Goal: Task Accomplishment & Management: Complete application form

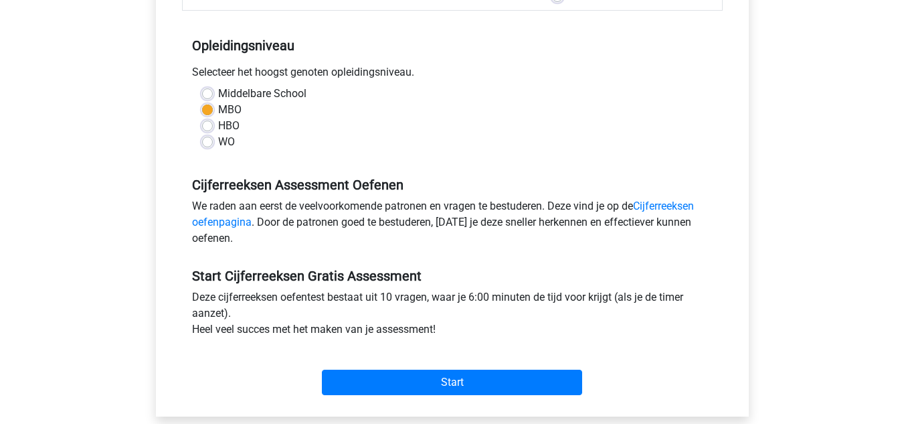
scroll to position [268, 0]
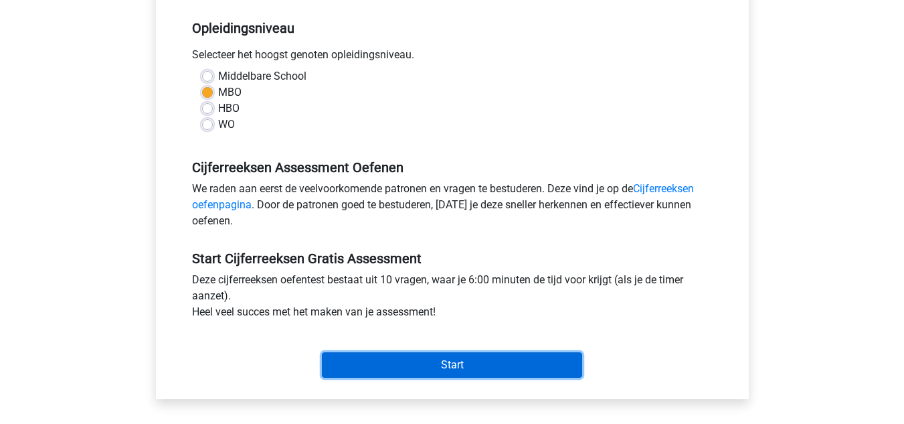
click at [444, 364] on input "Start" at bounding box center [452, 364] width 260 height 25
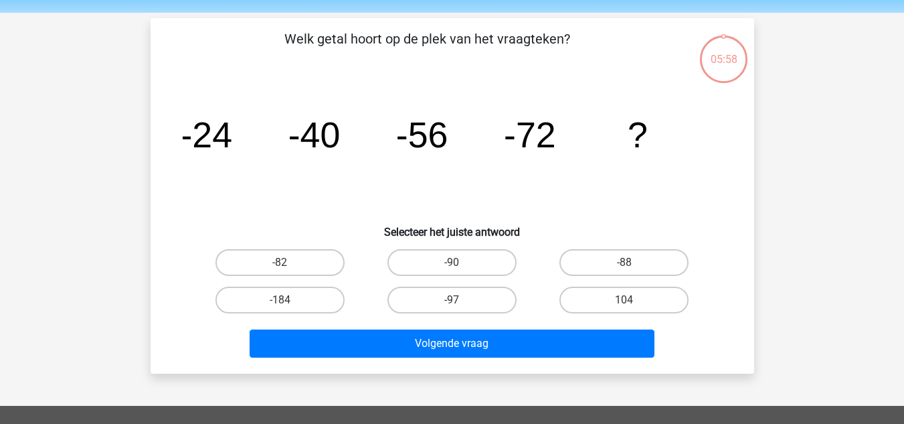
scroll to position [67, 0]
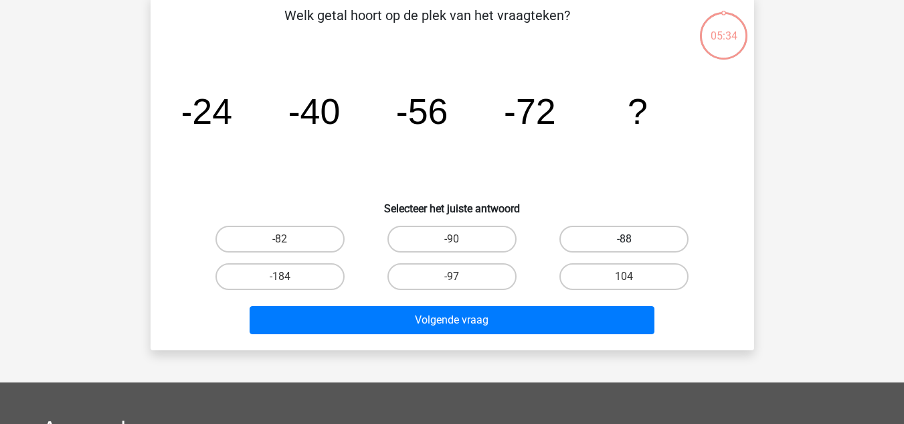
click at [594, 238] on label "-88" at bounding box center [624, 239] width 129 height 27
click at [625, 239] on input "-88" at bounding box center [629, 243] width 9 height 9
radio input "true"
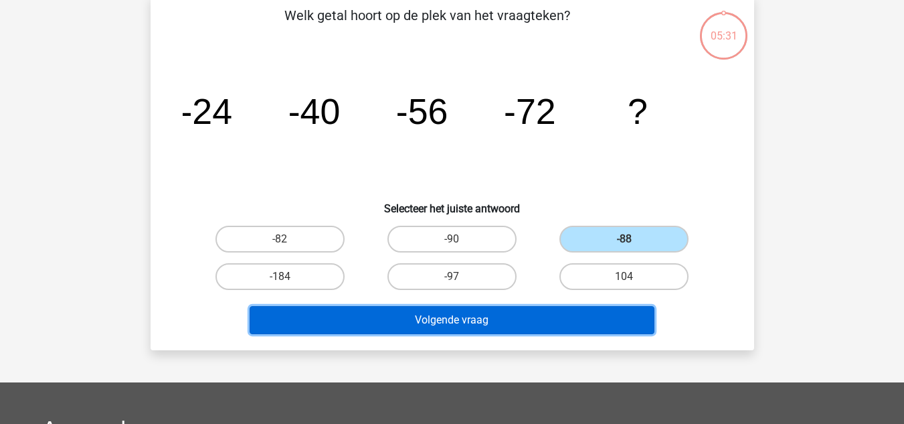
click at [541, 319] on button "Volgende vraag" at bounding box center [452, 320] width 405 height 28
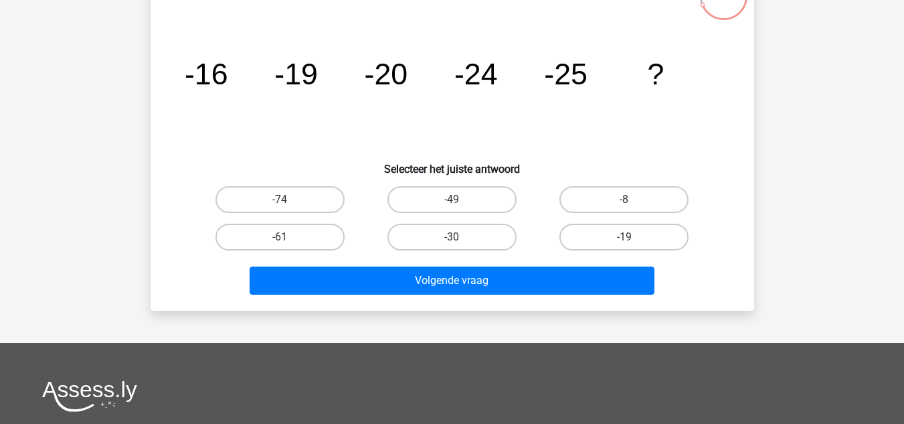
scroll to position [129, 0]
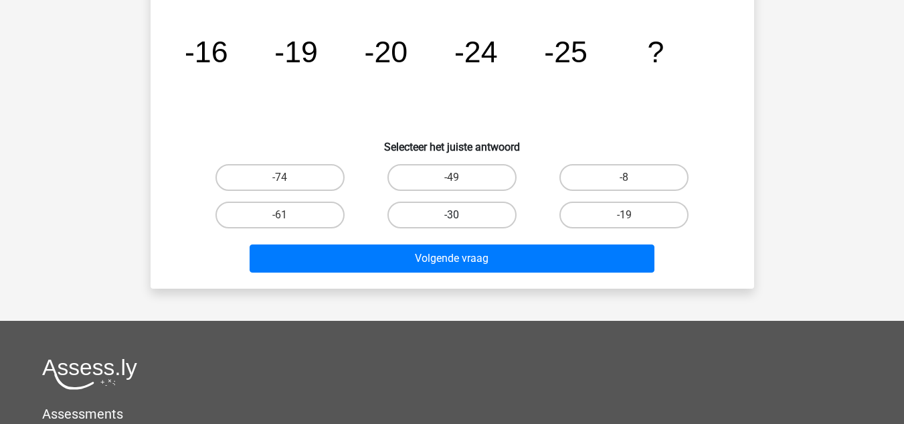
click at [463, 214] on label "-30" at bounding box center [452, 214] width 129 height 27
click at [461, 215] on input "-30" at bounding box center [456, 219] width 9 height 9
radio input "true"
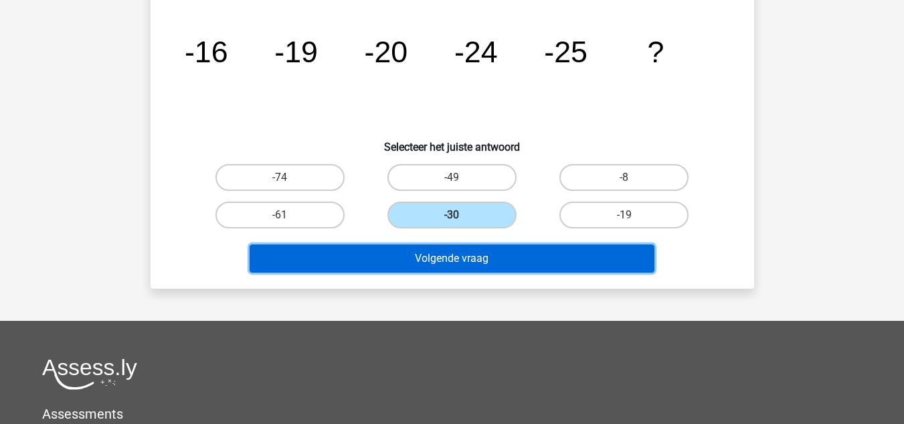
click at [459, 251] on button "Volgende vraag" at bounding box center [452, 258] width 405 height 28
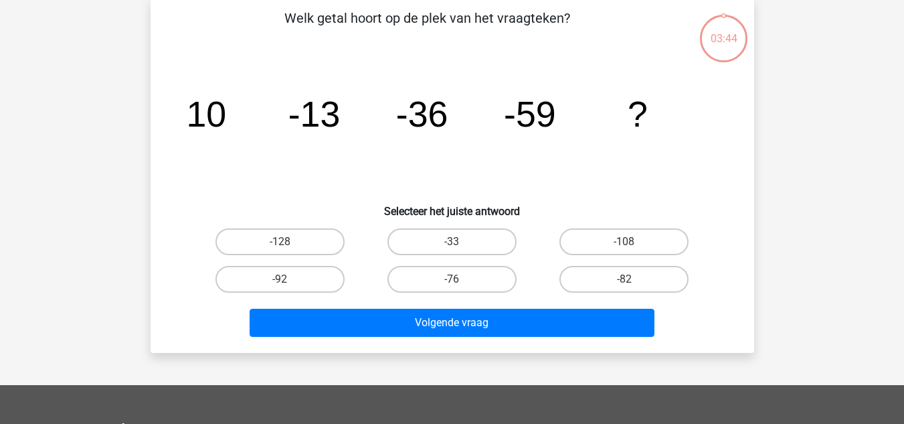
scroll to position [62, 0]
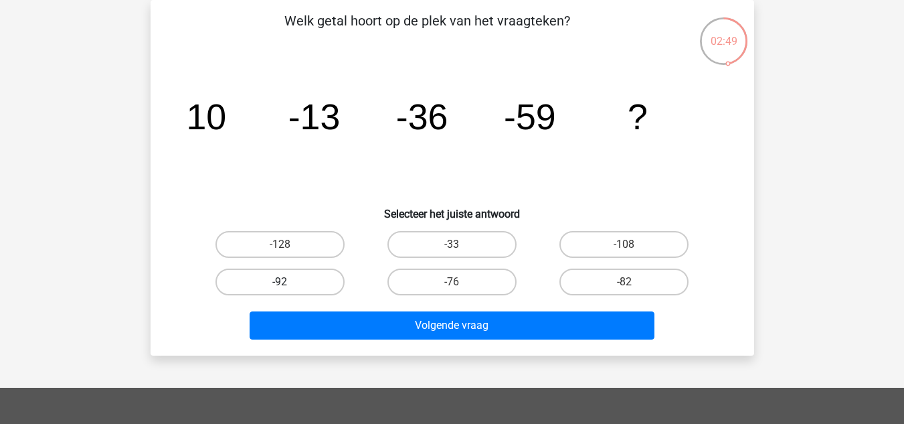
click at [291, 278] on label "-92" at bounding box center [280, 281] width 129 height 27
click at [289, 282] on input "-92" at bounding box center [284, 286] width 9 height 9
radio input "true"
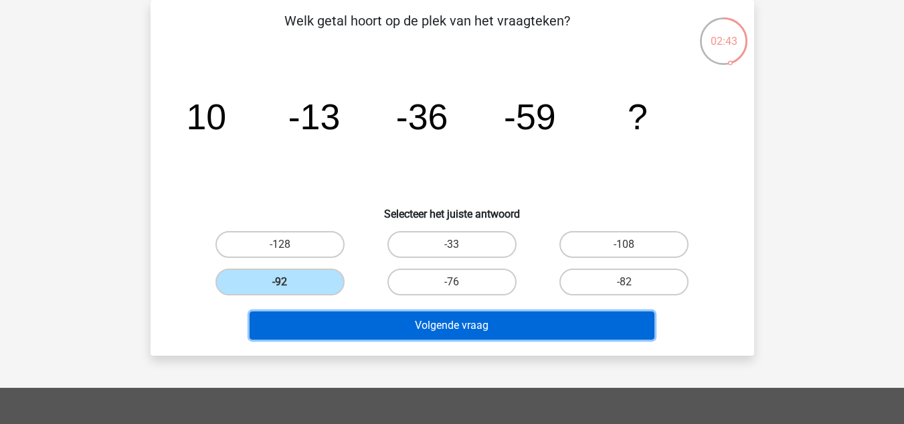
click at [436, 320] on button "Volgende vraag" at bounding box center [452, 325] width 405 height 28
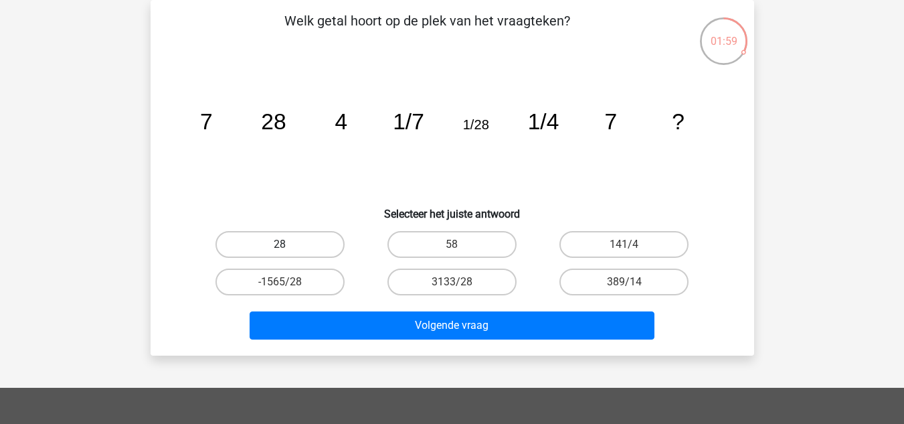
click at [273, 246] on label "28" at bounding box center [280, 244] width 129 height 27
click at [280, 246] on input "28" at bounding box center [284, 248] width 9 height 9
radio input "true"
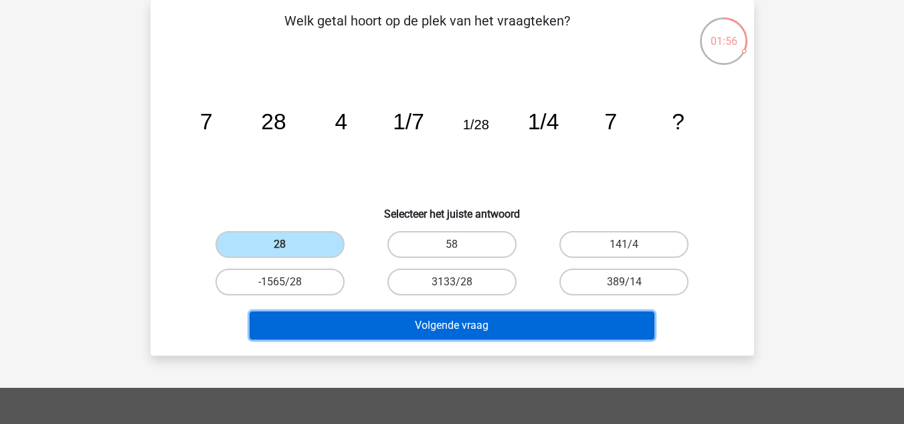
click at [423, 329] on button "Volgende vraag" at bounding box center [452, 325] width 405 height 28
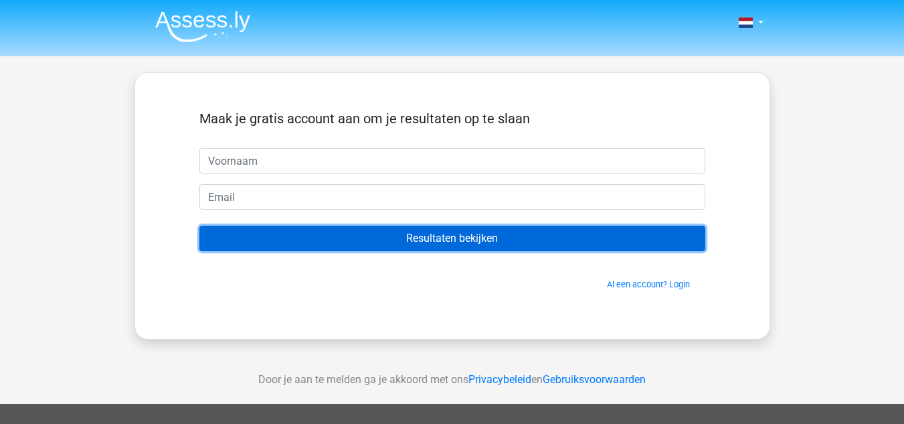
click at [444, 239] on input "Resultaten bekijken" at bounding box center [452, 238] width 506 height 25
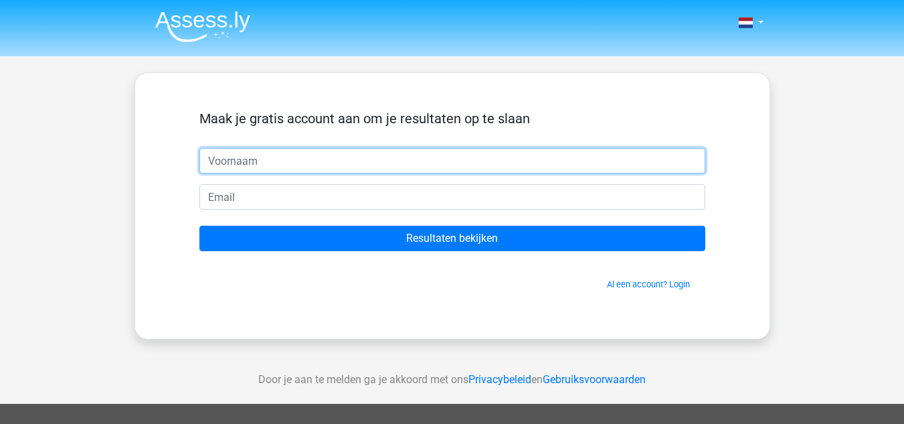
click at [276, 157] on input "text" at bounding box center [452, 160] width 506 height 25
type input "[PERSON_NAME]"
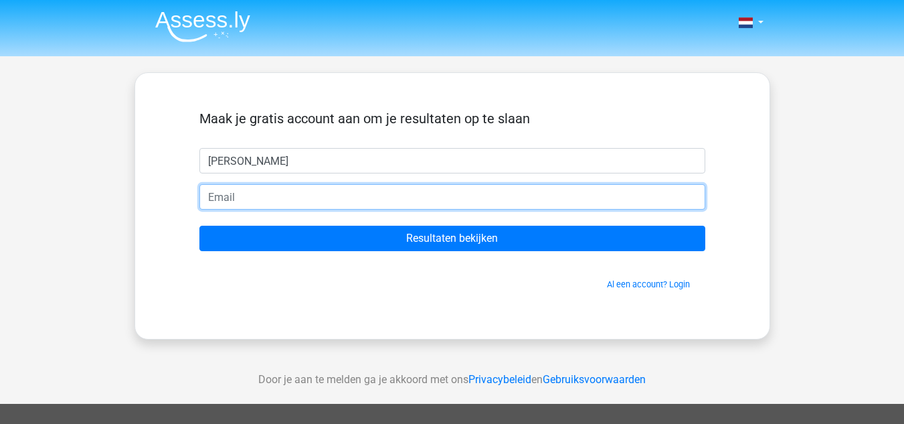
click at [288, 204] on input "email" at bounding box center [452, 196] width 506 height 25
type input "[EMAIL_ADDRESS][DOMAIN_NAME]"
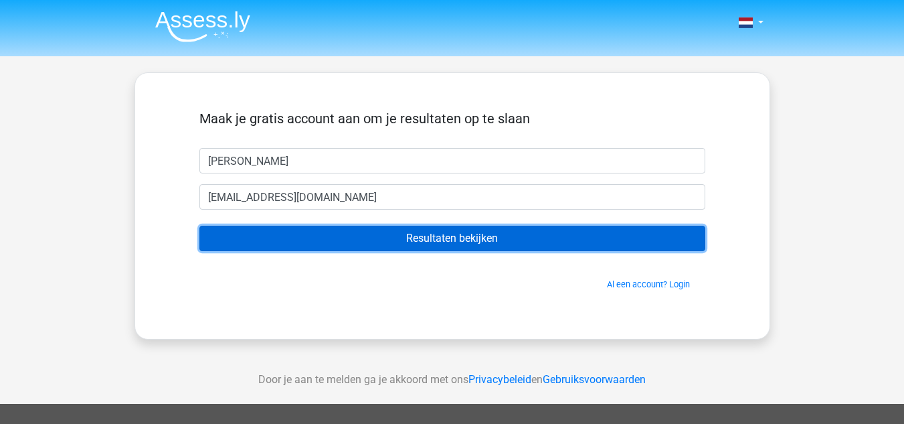
click at [459, 236] on input "Resultaten bekijken" at bounding box center [452, 238] width 506 height 25
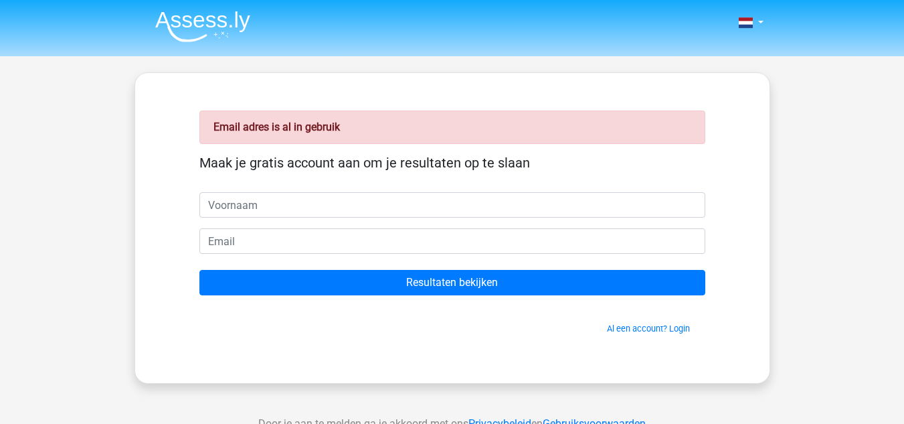
click at [276, 201] on input "text" at bounding box center [452, 204] width 506 height 25
type input "duco boermans"
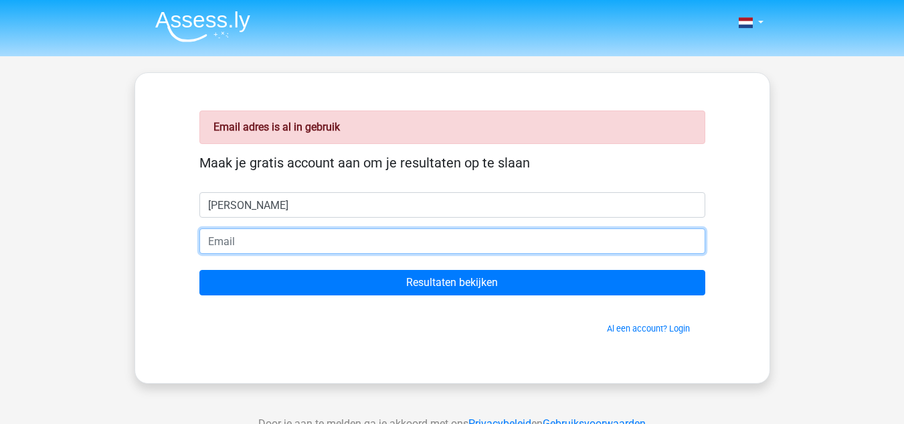
click at [290, 244] on input "email" at bounding box center [452, 240] width 506 height 25
type input "ducoboermans59@outlook.com"
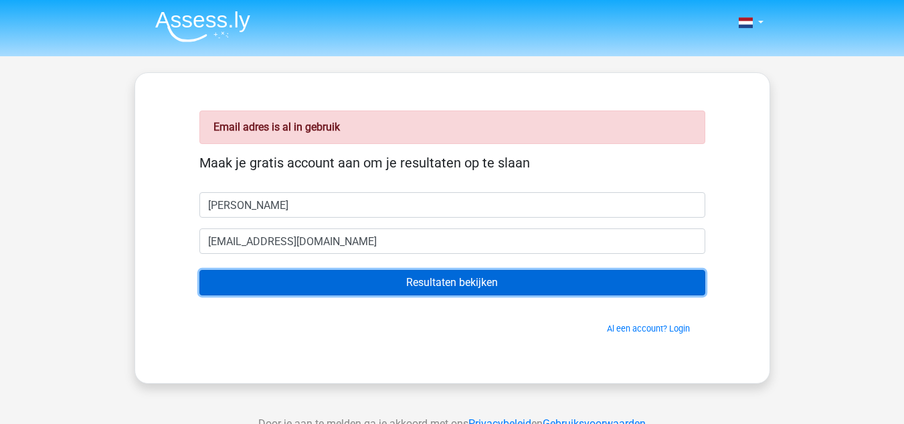
click at [448, 281] on input "Resultaten bekijken" at bounding box center [452, 282] width 506 height 25
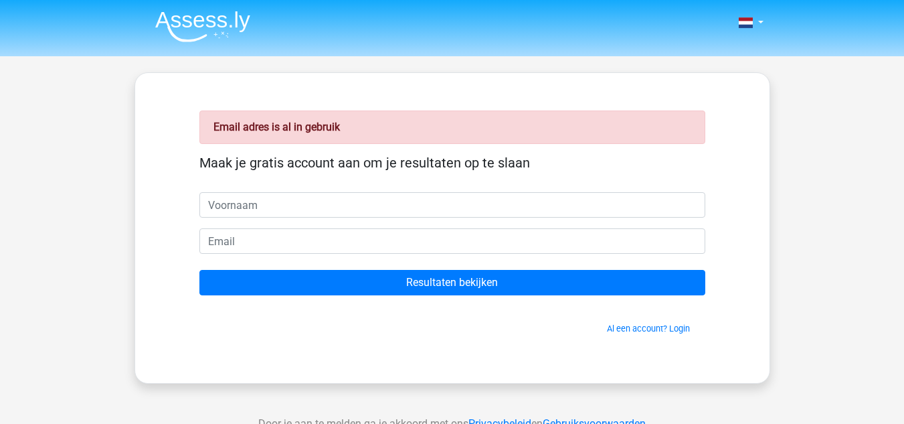
click at [357, 120] on div "Email adres is al in gebruik" at bounding box center [452, 126] width 506 height 33
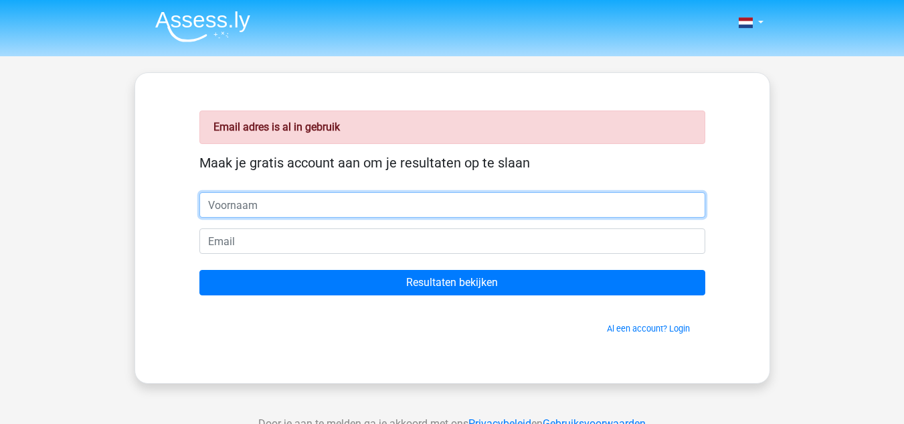
click at [280, 201] on input "text" at bounding box center [452, 204] width 506 height 25
type input "[PERSON_NAME]"
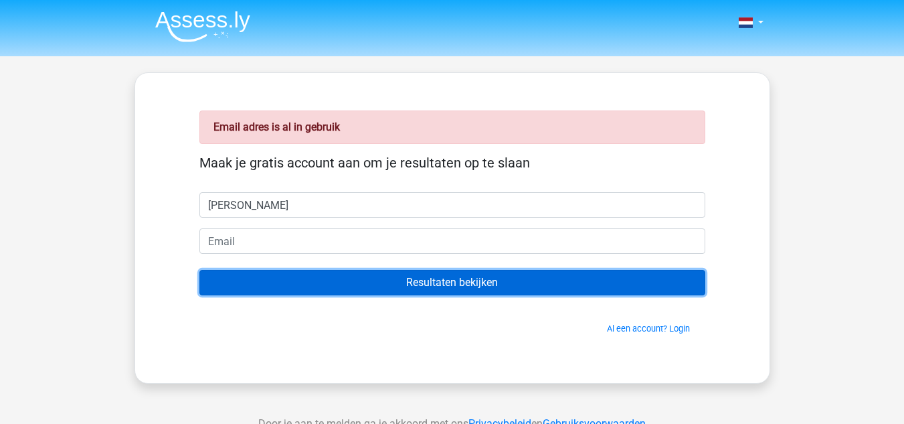
click at [430, 278] on input "Resultaten bekijken" at bounding box center [452, 282] width 506 height 25
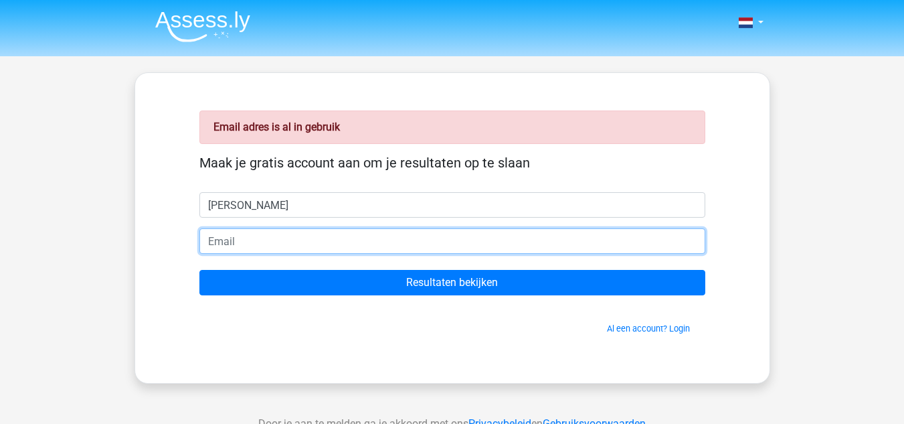
click at [285, 239] on input "email" at bounding box center [452, 240] width 506 height 25
type input "[EMAIL_ADDRESS][DOMAIN_NAME]"
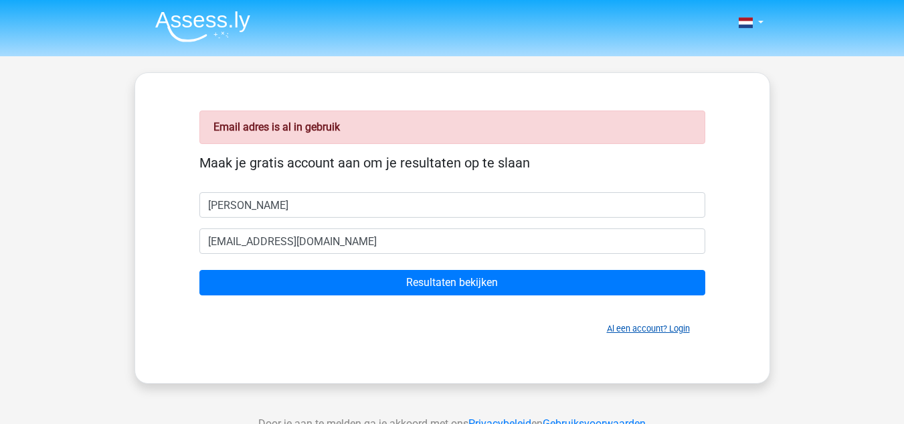
click at [663, 330] on link "Al een account? Login" at bounding box center [648, 328] width 83 height 10
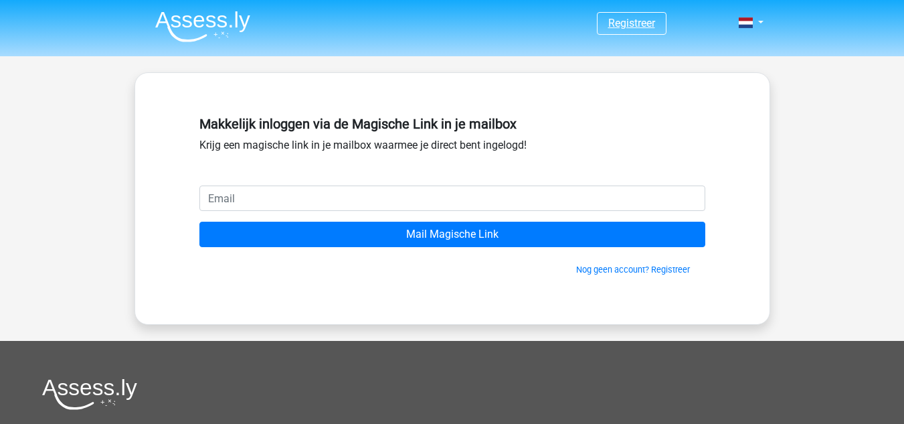
click at [634, 18] on link "Registreer" at bounding box center [632, 23] width 47 height 13
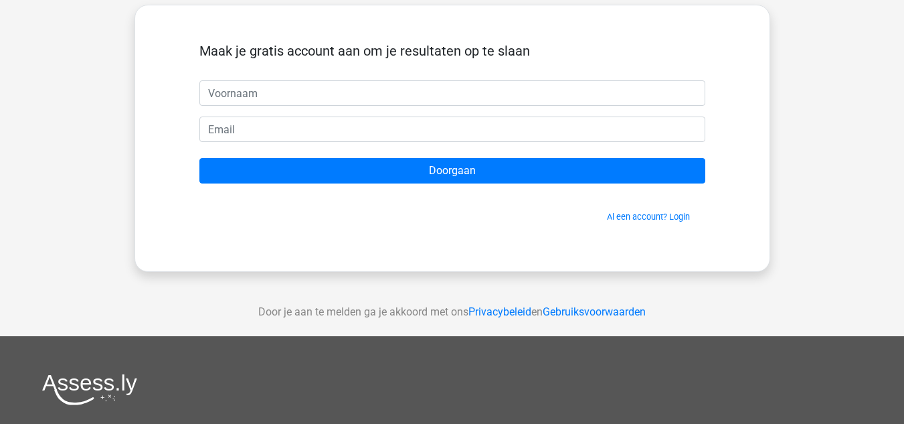
scroll to position [67, 0]
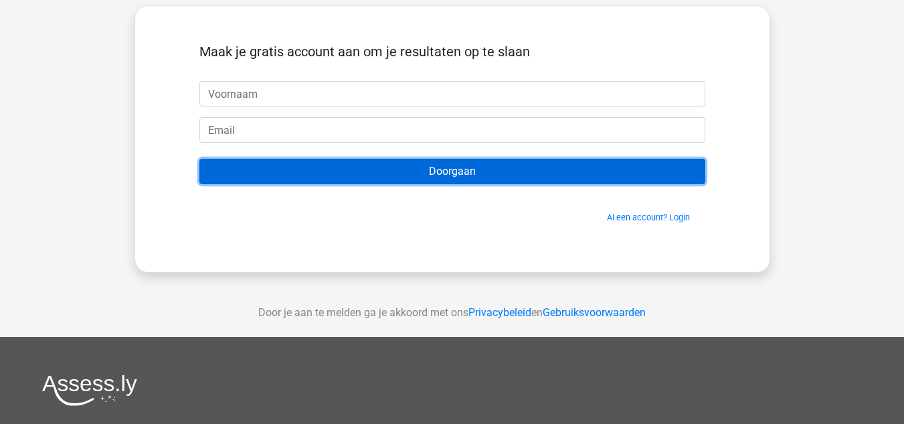
click at [490, 173] on input "Doorgaan" at bounding box center [452, 171] width 506 height 25
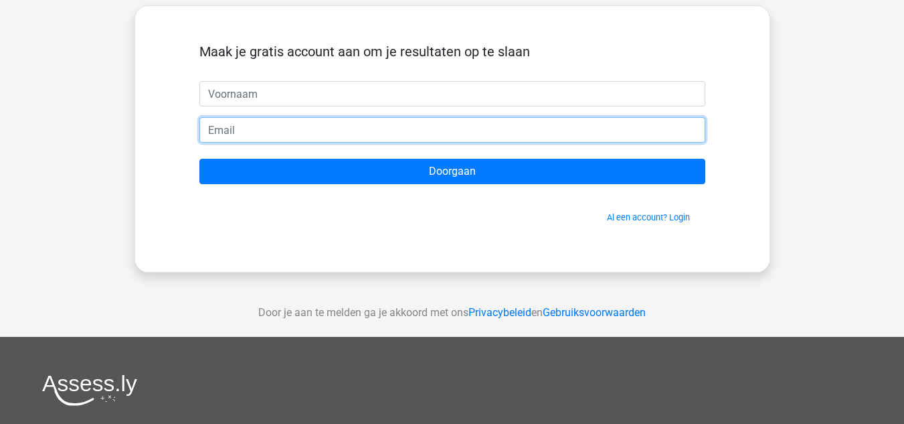
click at [479, 130] on input "email" at bounding box center [452, 129] width 506 height 25
type input "[EMAIL_ADDRESS][DOMAIN_NAME]"
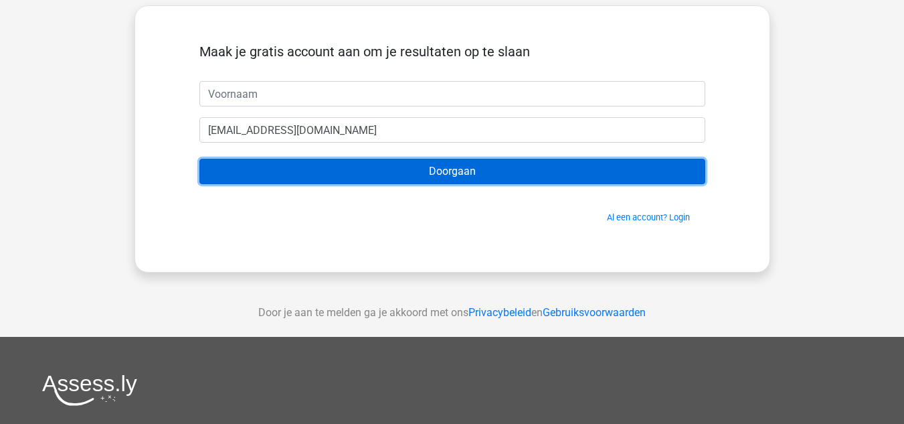
click at [452, 171] on input "Doorgaan" at bounding box center [452, 171] width 506 height 25
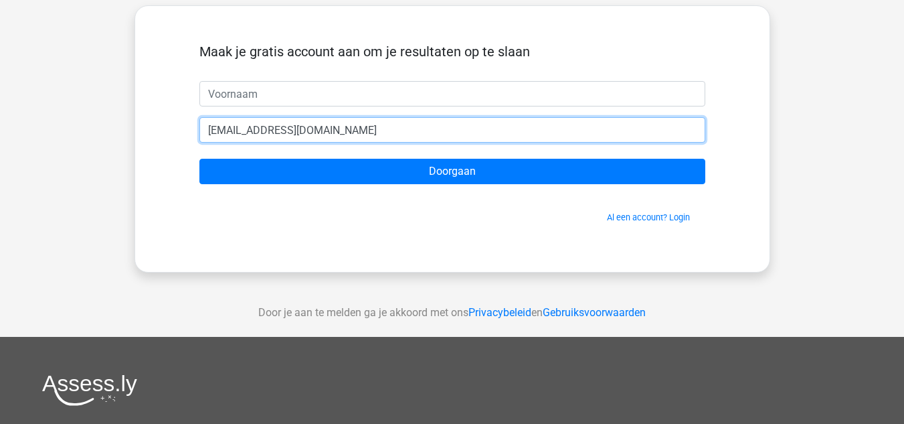
click at [455, 125] on input "[EMAIL_ADDRESS][DOMAIN_NAME]" at bounding box center [452, 129] width 506 height 25
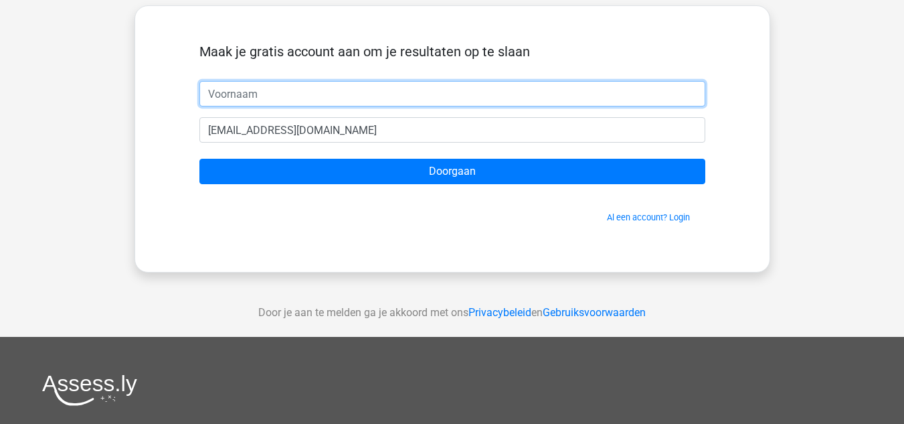
click at [353, 95] on input "text" at bounding box center [452, 93] width 506 height 25
type input "[PERSON_NAME]"
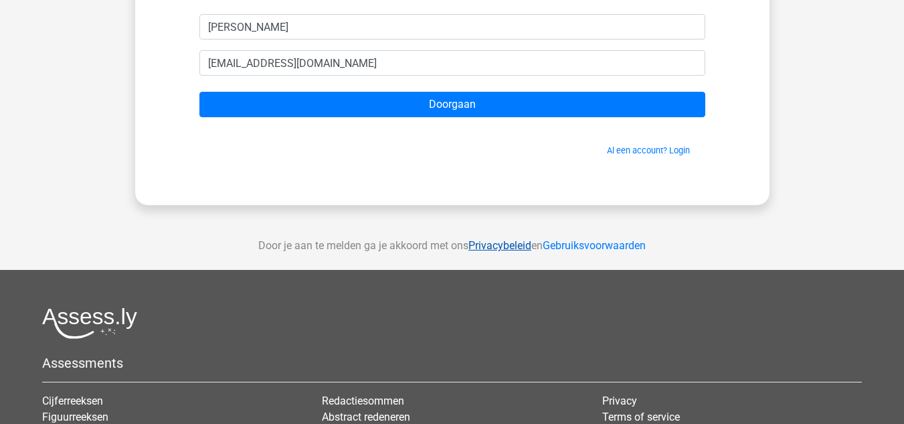
click at [499, 247] on link "Privacybeleid" at bounding box center [500, 245] width 63 height 13
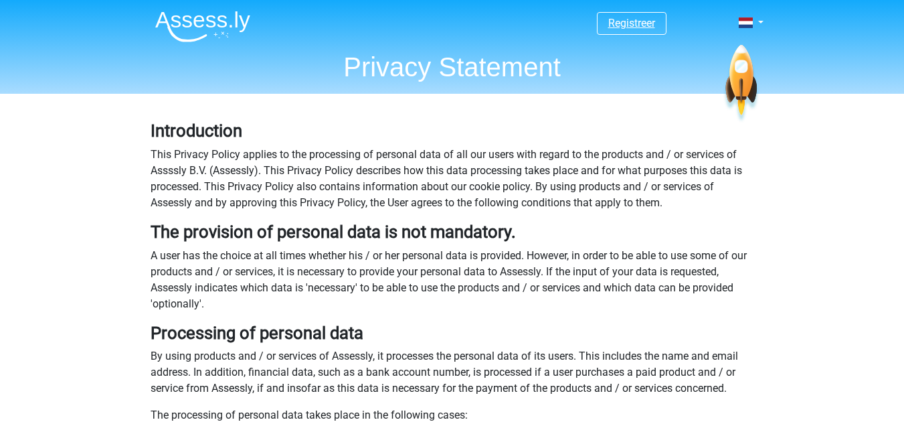
click at [642, 22] on link "Registreer" at bounding box center [632, 23] width 47 height 13
